Goal: Transaction & Acquisition: Obtain resource

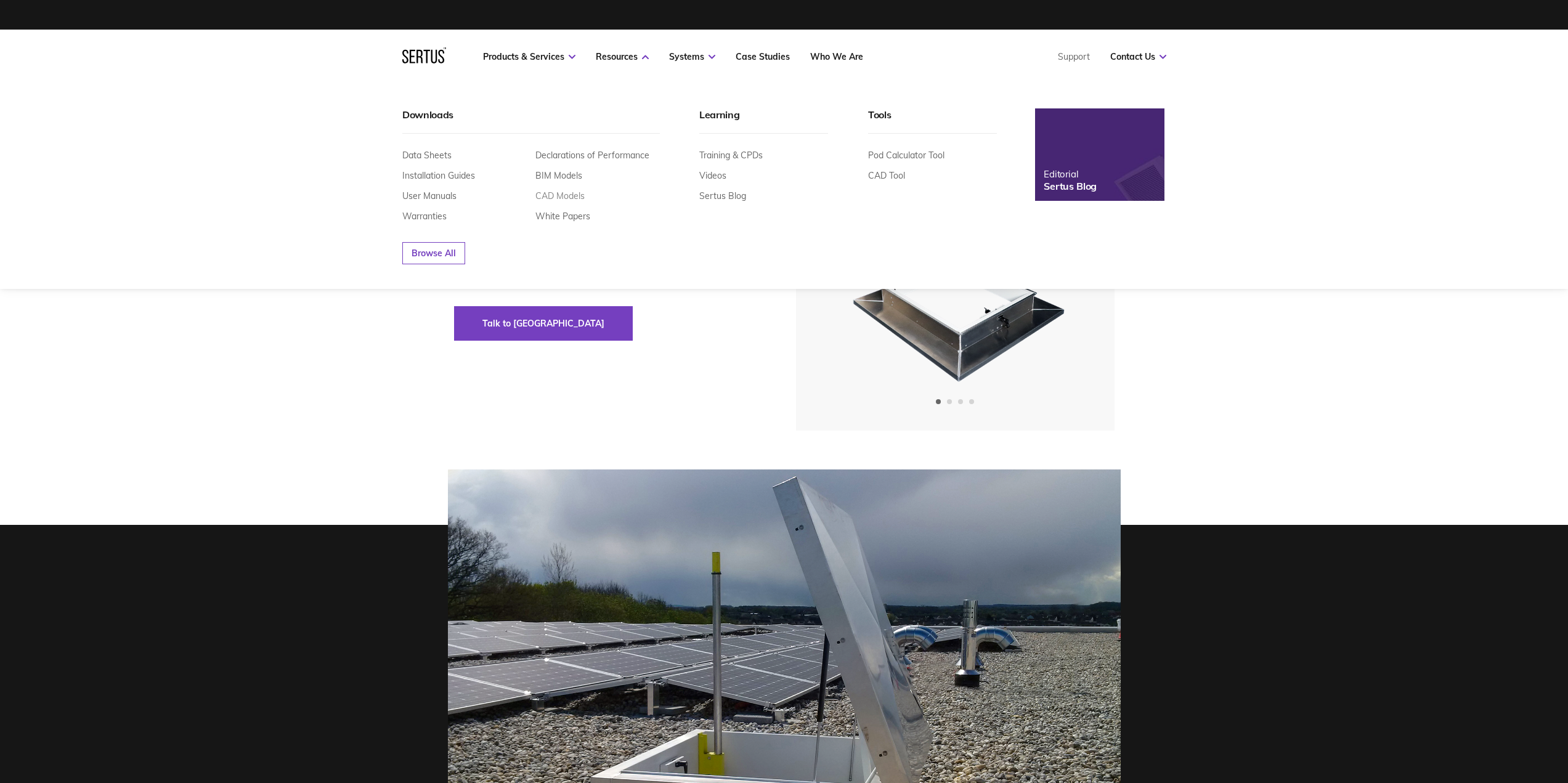
click at [559, 199] on link "CAD Models" at bounding box center [560, 196] width 49 height 11
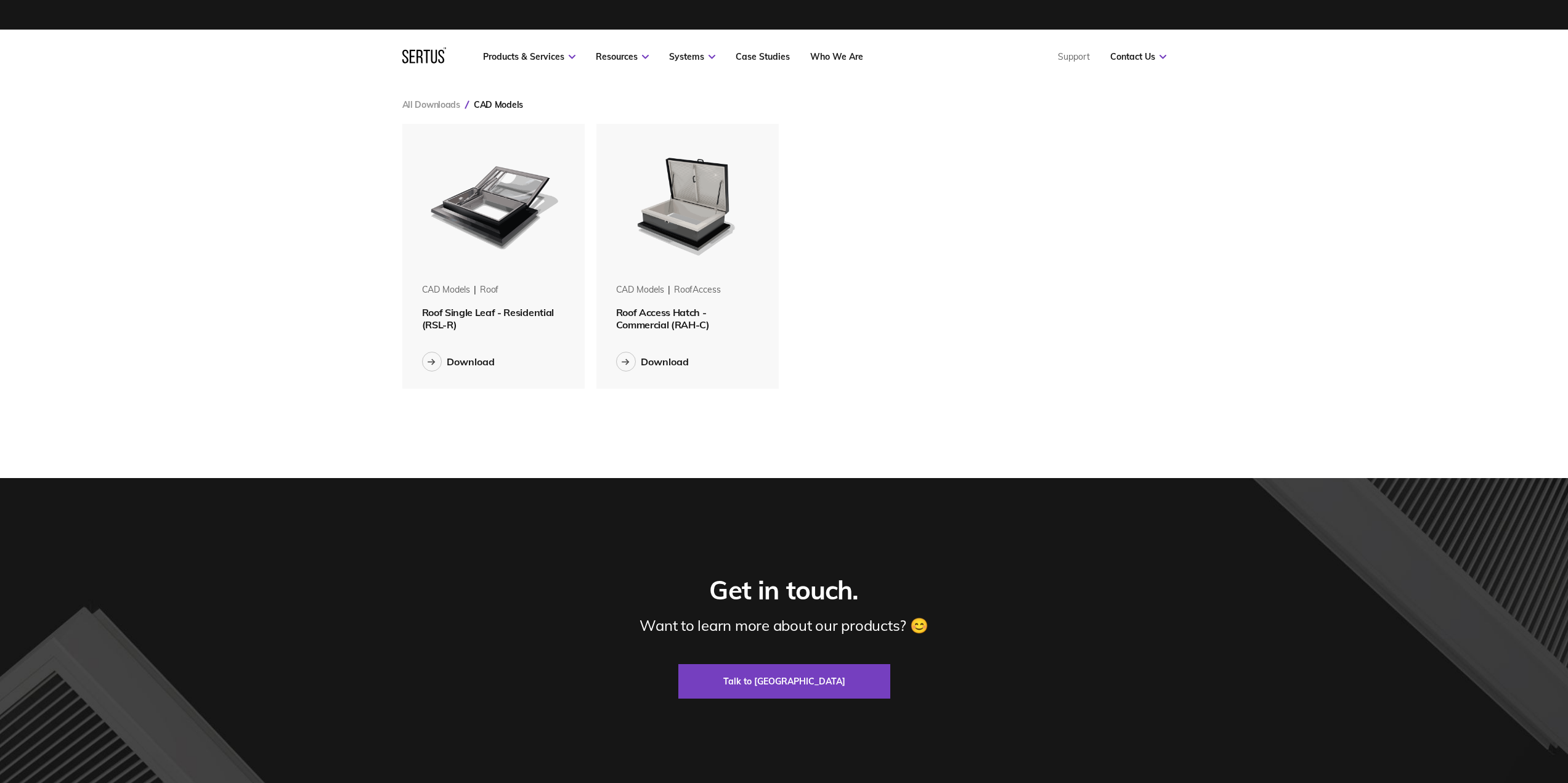
scroll to position [284, 783]
click at [655, 359] on div "Download" at bounding box center [665, 361] width 48 height 13
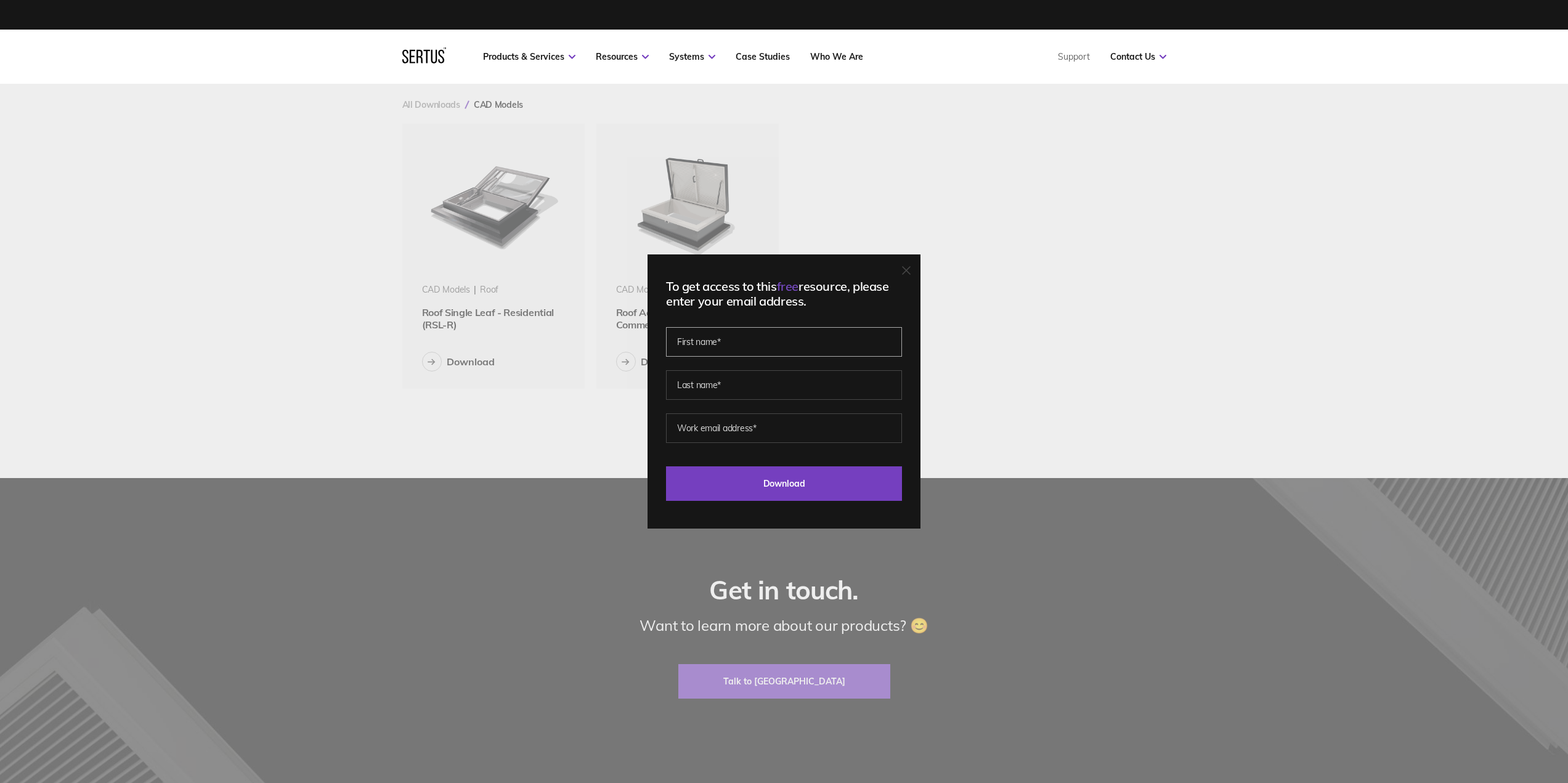
click at [759, 343] on input "text" at bounding box center [784, 341] width 236 height 30
type input "[PERSON_NAME]"
type input "Box"
type input "[EMAIL_ADDRESS][DOMAIN_NAME]"
drag, startPoint x: 804, startPoint y: 426, endPoint x: 365, endPoint y: 363, distance: 443.5
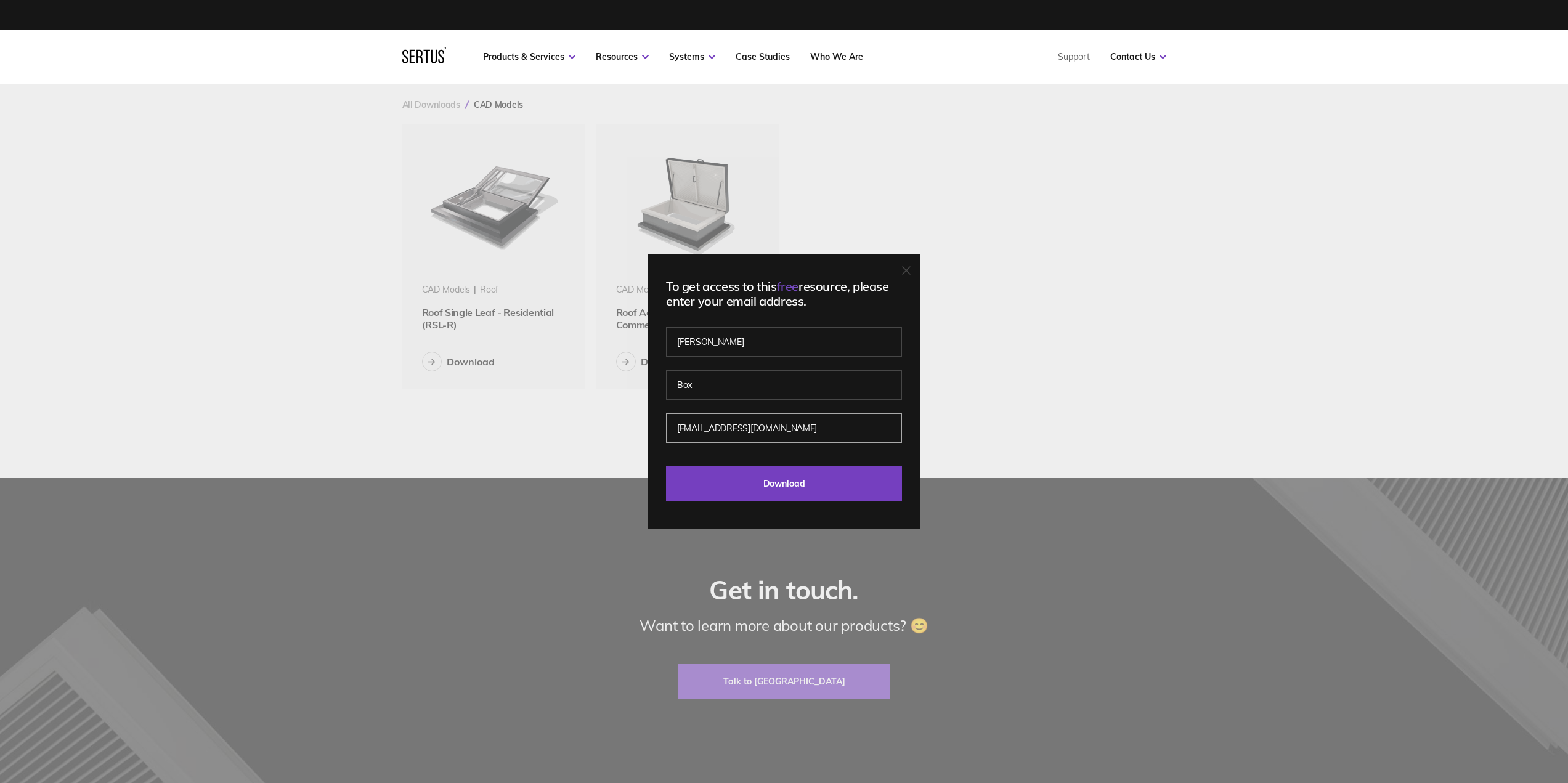
click at [365, 363] on div "To get access to this free resource, please enter your email address. [PERSON_N…" at bounding box center [784, 391] width 1568 height 783
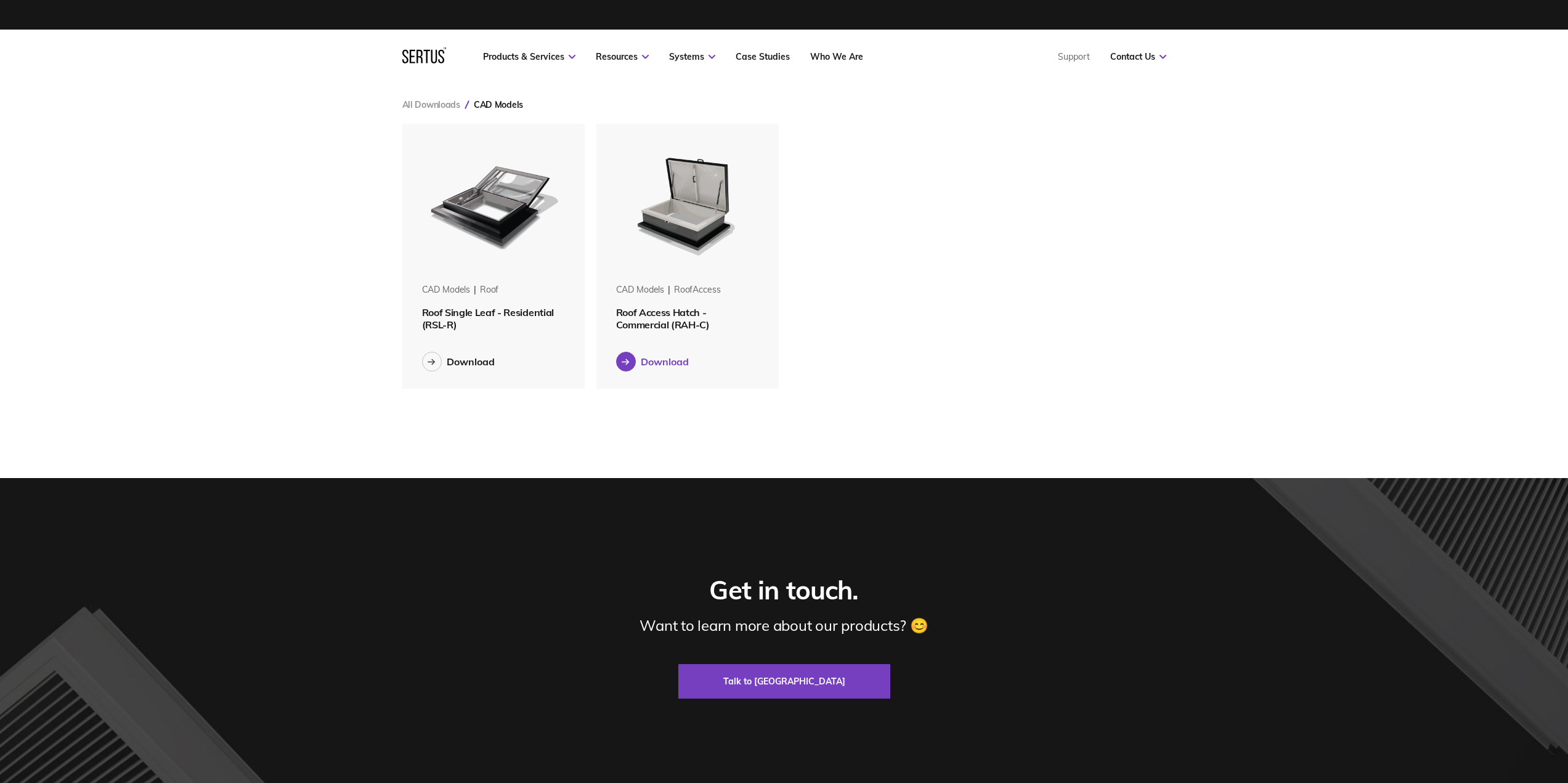
click at [647, 361] on div "Download" at bounding box center [665, 361] width 48 height 13
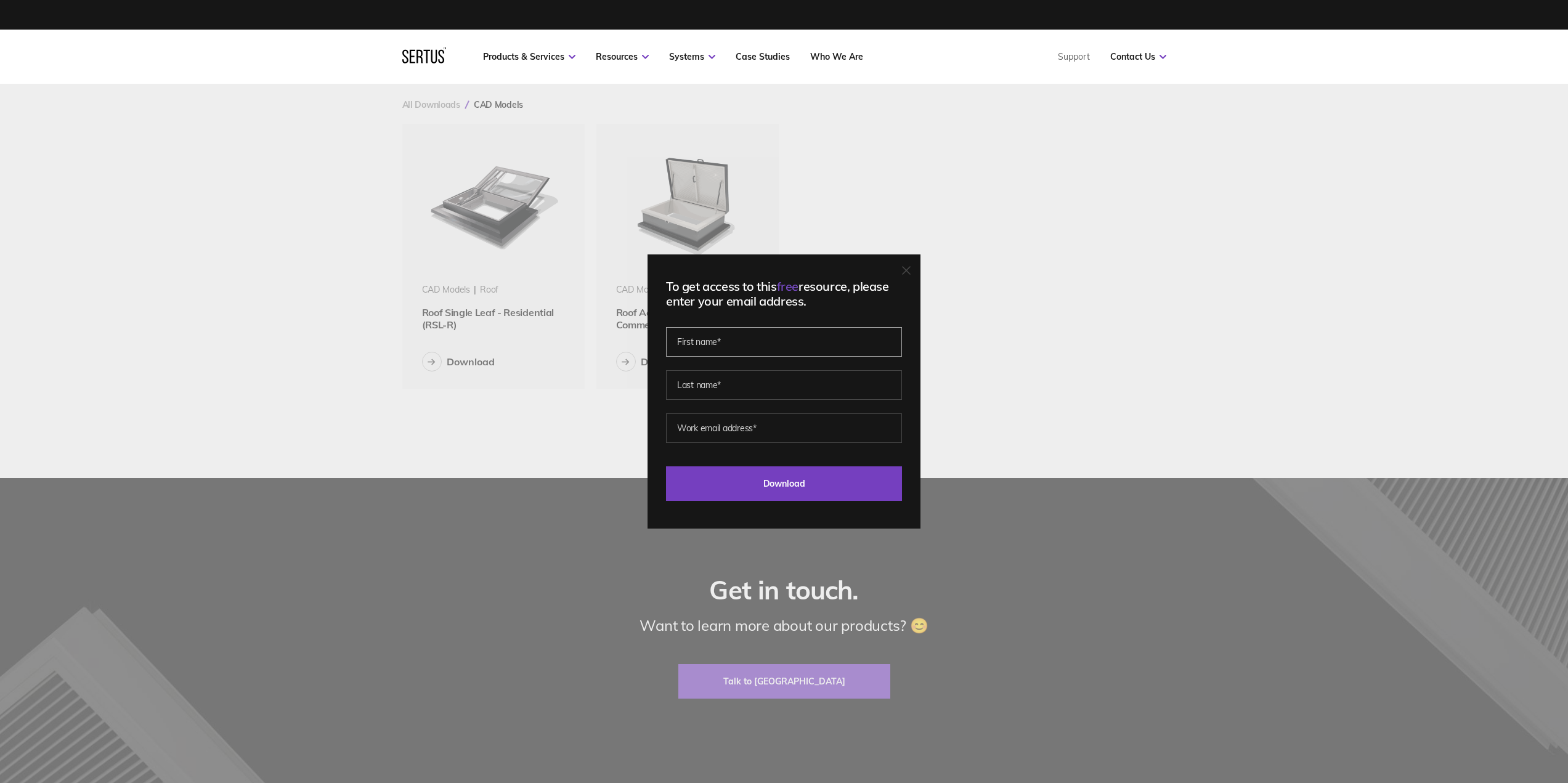
click at [759, 349] on input "text" at bounding box center [784, 341] width 236 height 30
type input "[PERSON_NAME]"
type input "Box"
type input "[EMAIL_ADDRESS][DOMAIN_NAME]"
drag, startPoint x: 800, startPoint y: 434, endPoint x: 654, endPoint y: 435, distance: 146.0
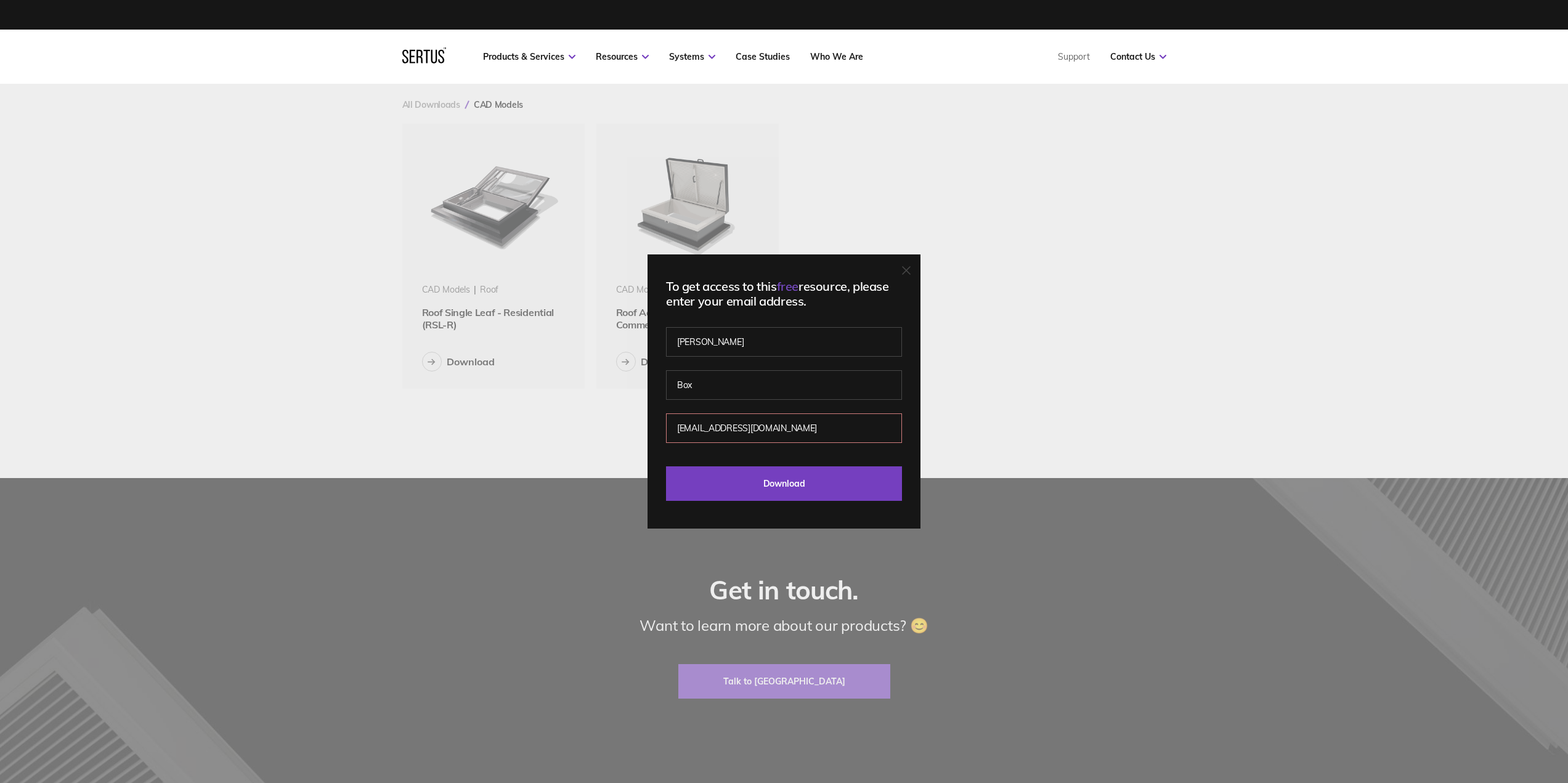
click at [651, 432] on div "To get access to this free resource, please enter your email address. [PERSON_N…" at bounding box center [784, 391] width 1568 height 783
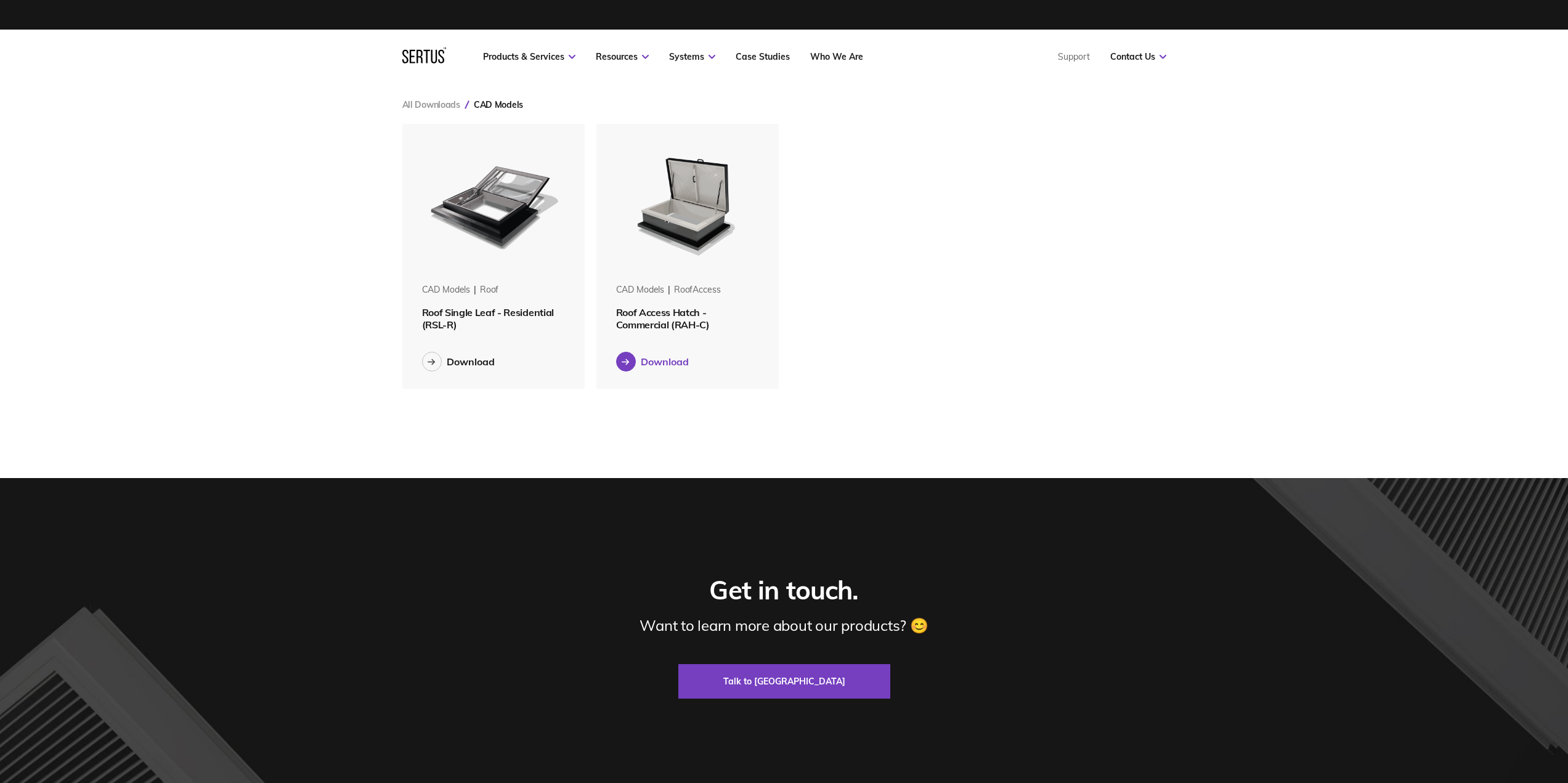
click at [663, 367] on div "Download" at bounding box center [665, 361] width 48 height 13
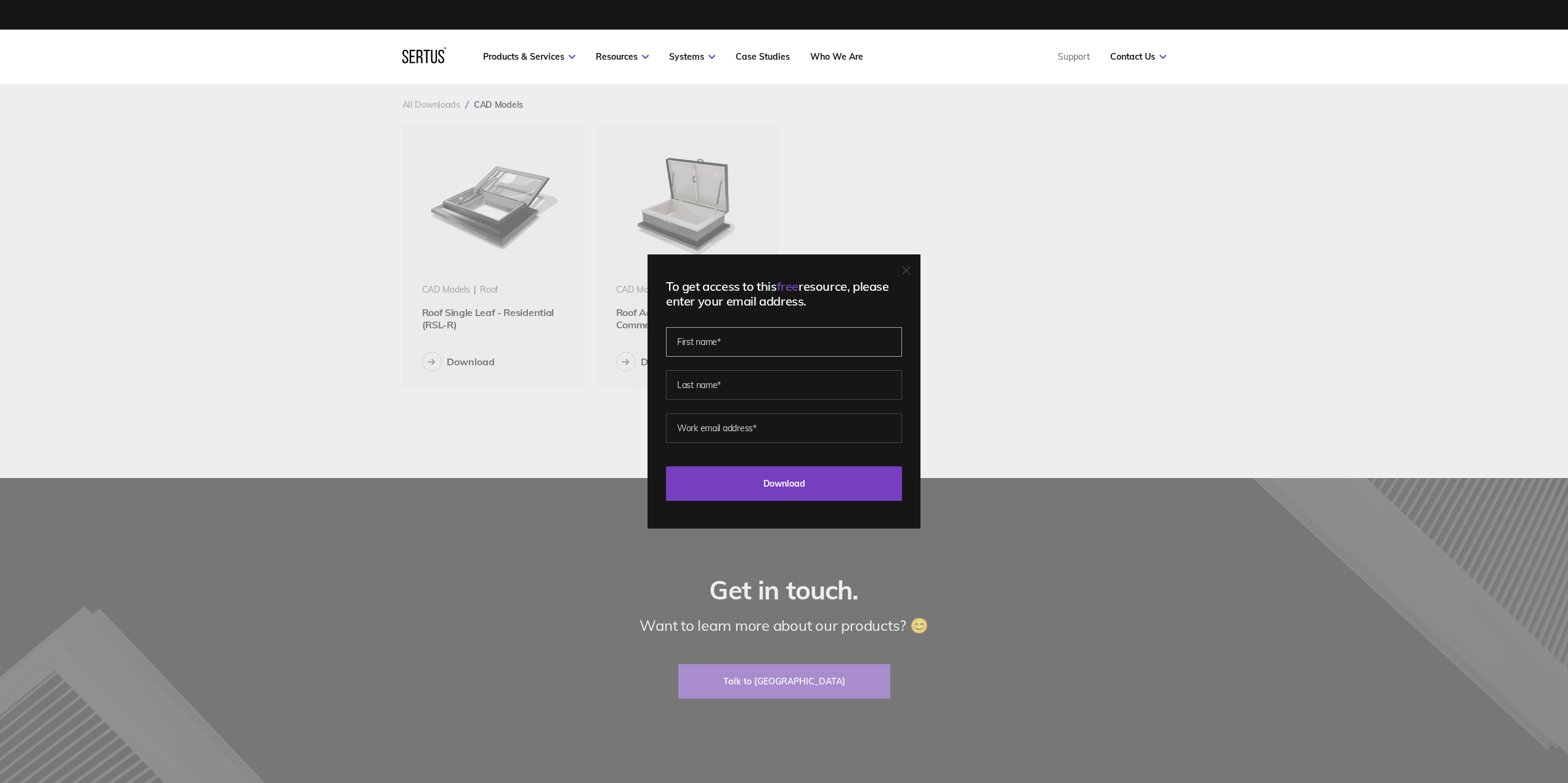
click at [757, 349] on input "text" at bounding box center [784, 341] width 236 height 30
type input "[PERSON_NAME]"
type input "Box"
click at [728, 434] on input "[EMAIL_ADDRESS][DOMAIN_NAME]" at bounding box center [784, 428] width 236 height 30
type input "[PERSON_NAME][EMAIL_ADDRESS][DOMAIN_NAME]"
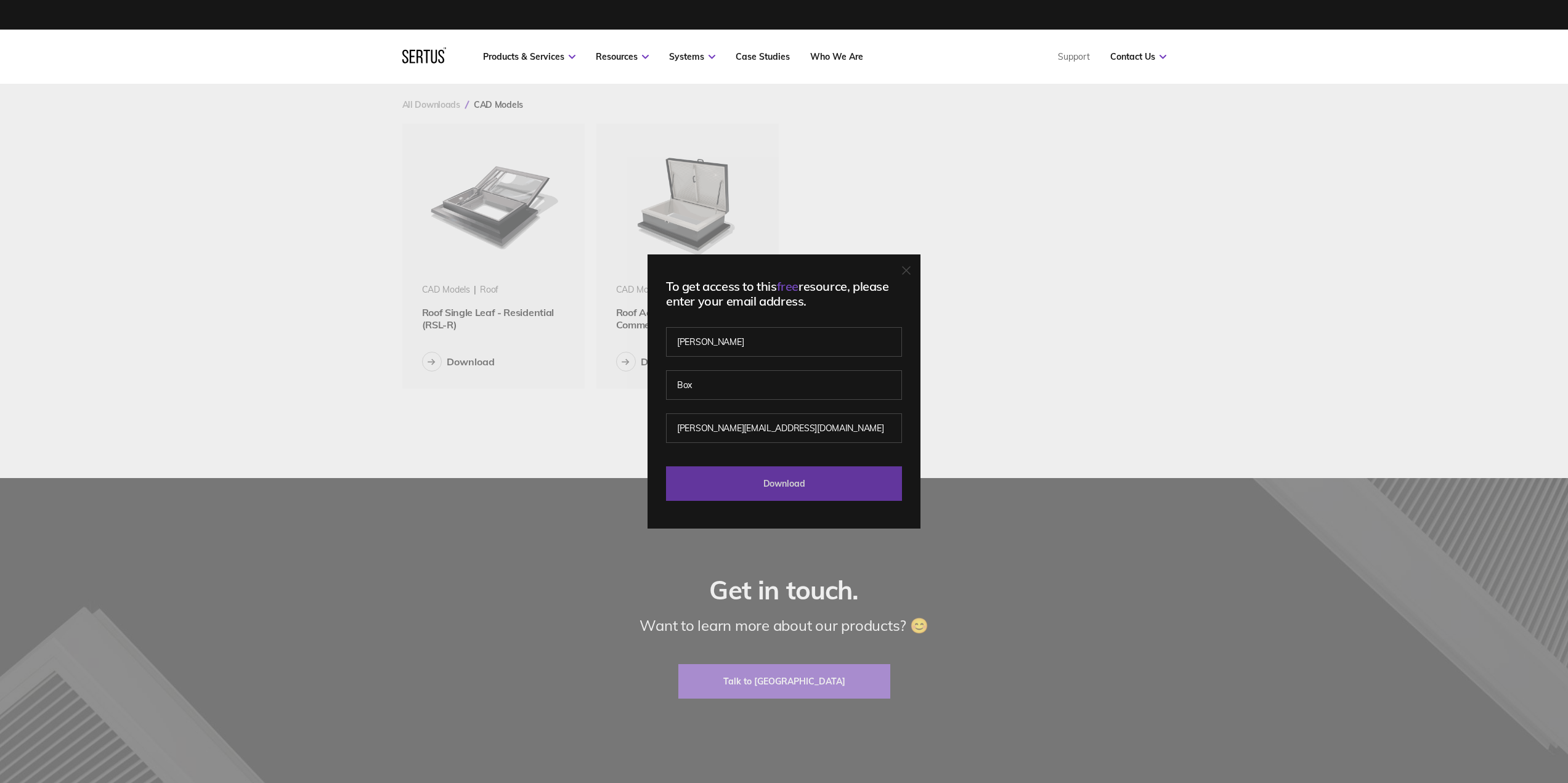
click at [799, 483] on input "Download" at bounding box center [784, 483] width 236 height 34
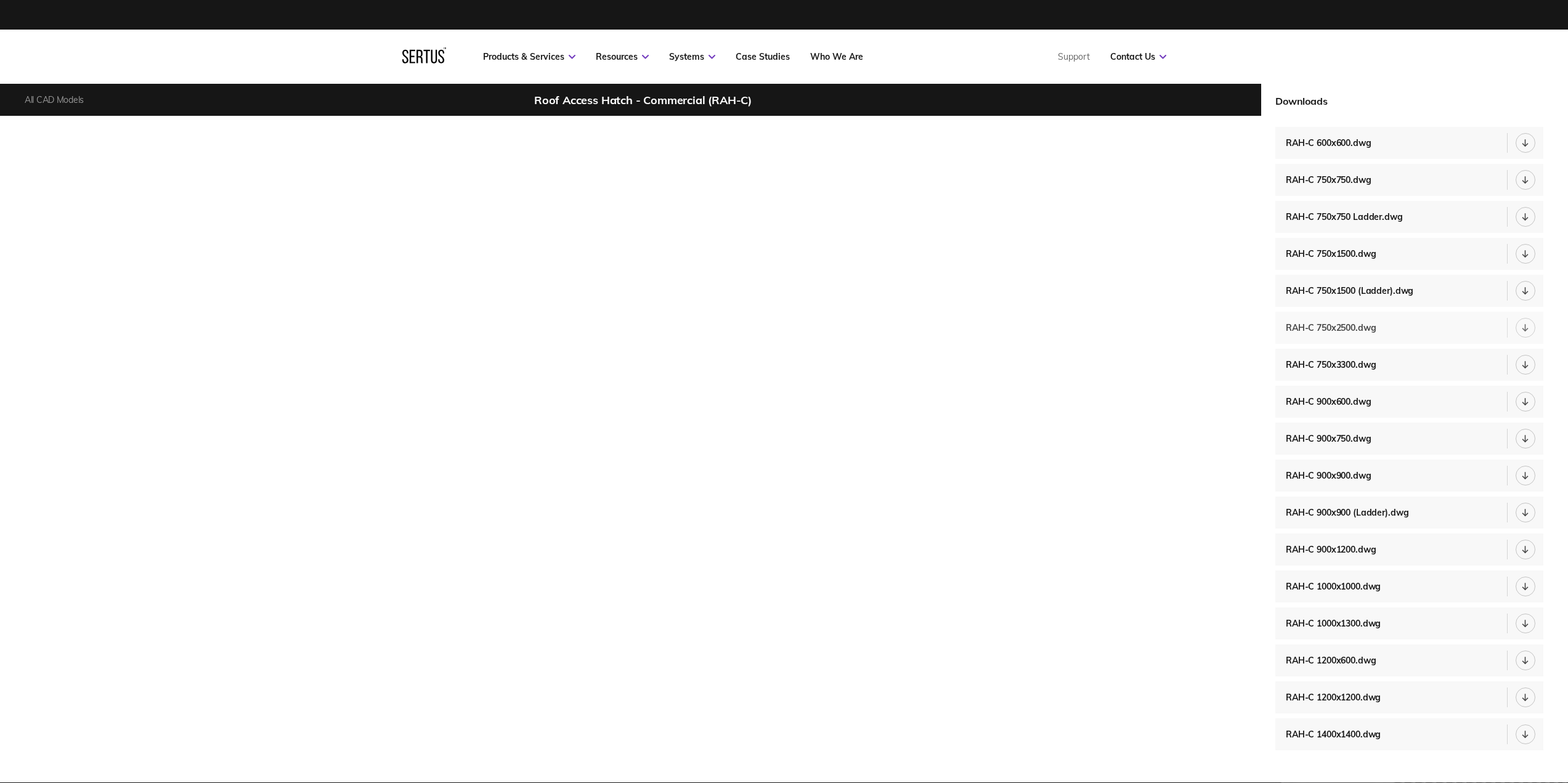
click at [1356, 331] on div "RAH-C 750x2500.dwg" at bounding box center [1334, 328] width 96 height 11
